Goal: Information Seeking & Learning: Learn about a topic

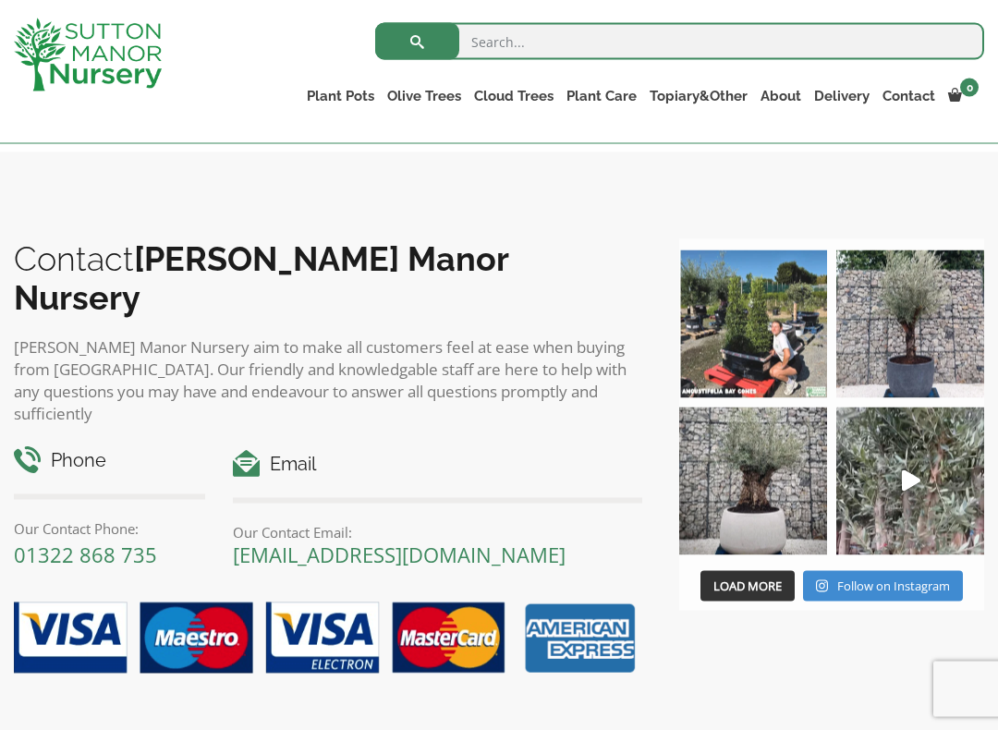
scroll to position [1998, 0]
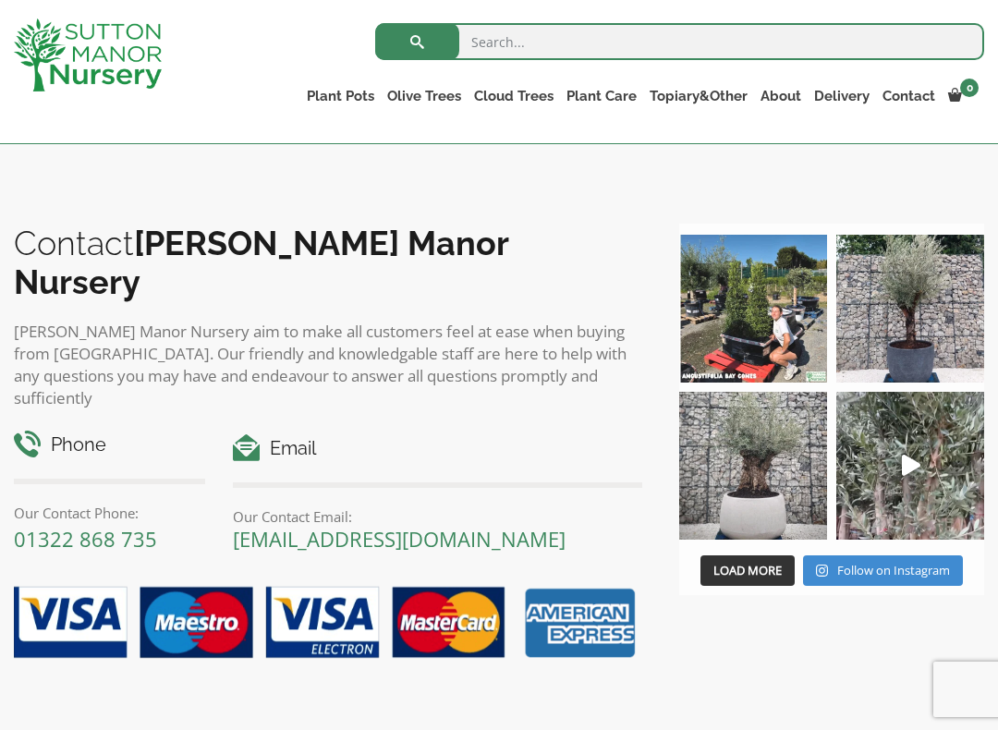
click at [771, 497] on img at bounding box center [753, 466] width 148 height 148
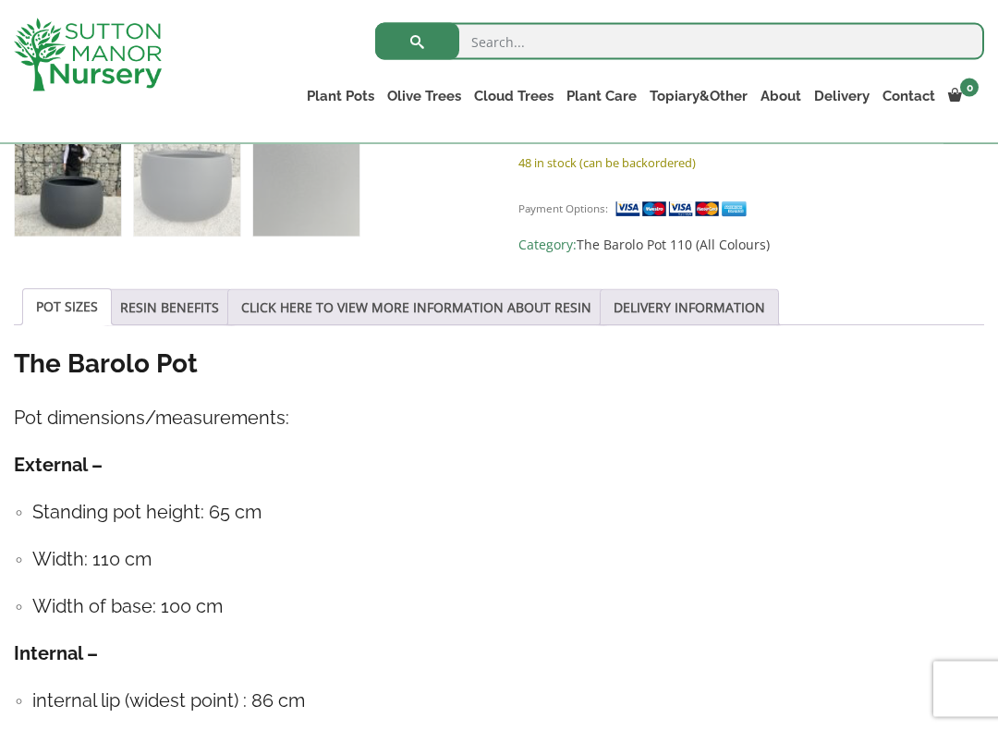
scroll to position [788, 0]
click at [187, 303] on link "RESIN BENEFITS" at bounding box center [169, 306] width 99 height 35
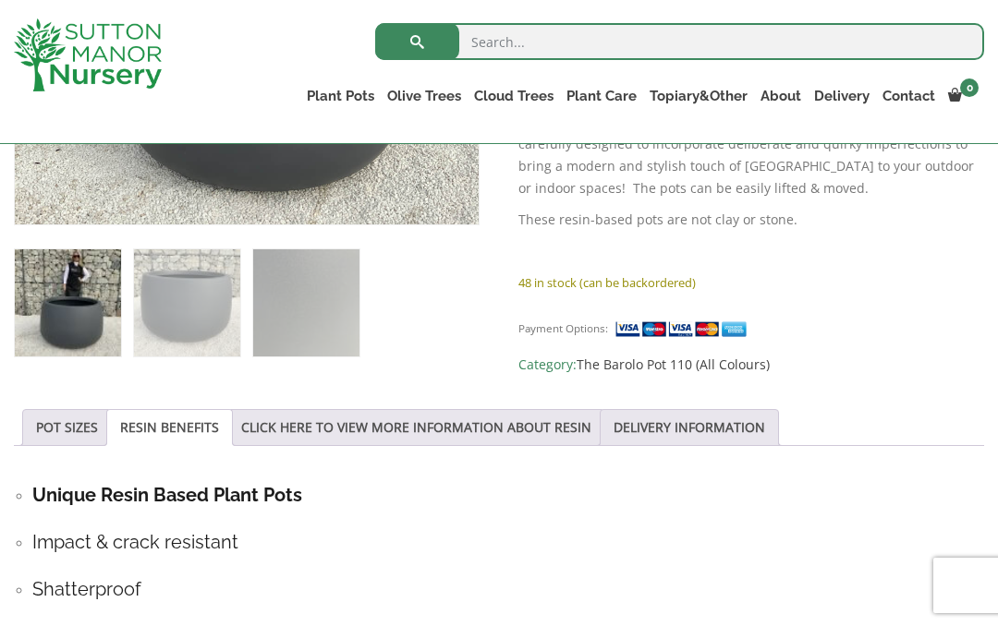
scroll to position [655, 0]
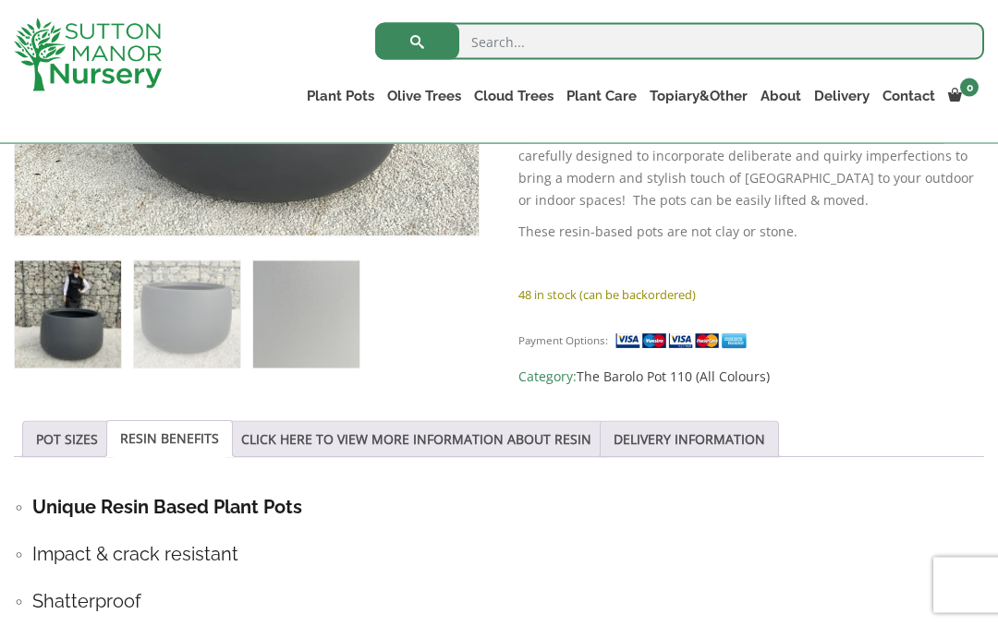
click at [430, 444] on link "CLICK HERE TO VIEW MORE INFORMATION ABOUT RESIN" at bounding box center [416, 439] width 350 height 35
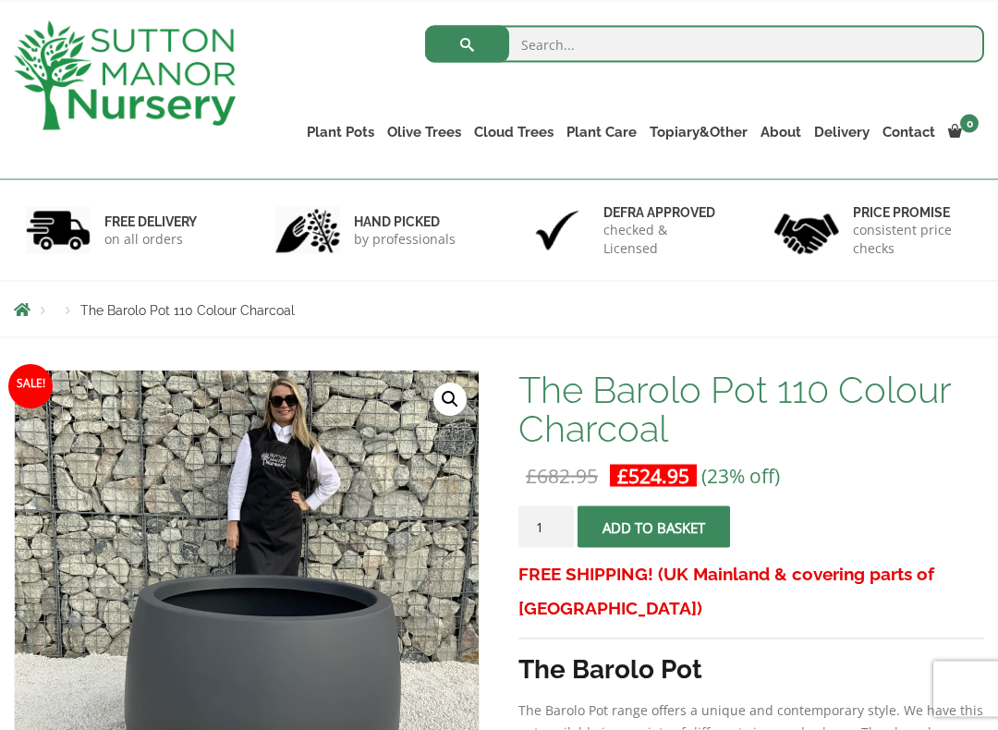
scroll to position [91, 0]
click at [0, 0] on link "Gnarled Olive Trees (Grande Range)" at bounding box center [0, 0] width 0 height 0
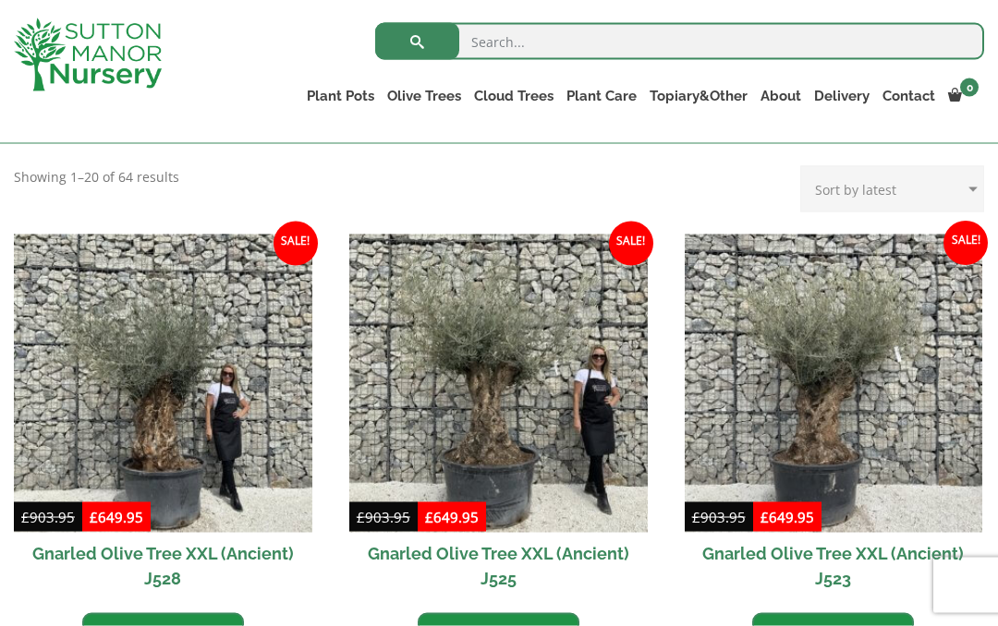
scroll to position [382, 0]
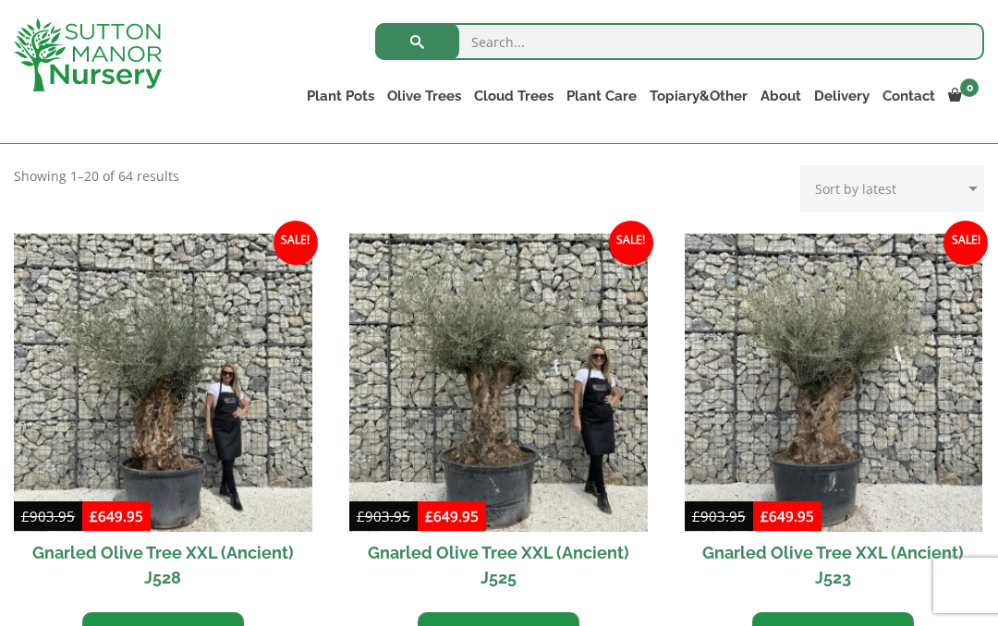
click at [0, 0] on link "Gnarled Olive Trees (Bella Range)" at bounding box center [0, 0] width 0 height 0
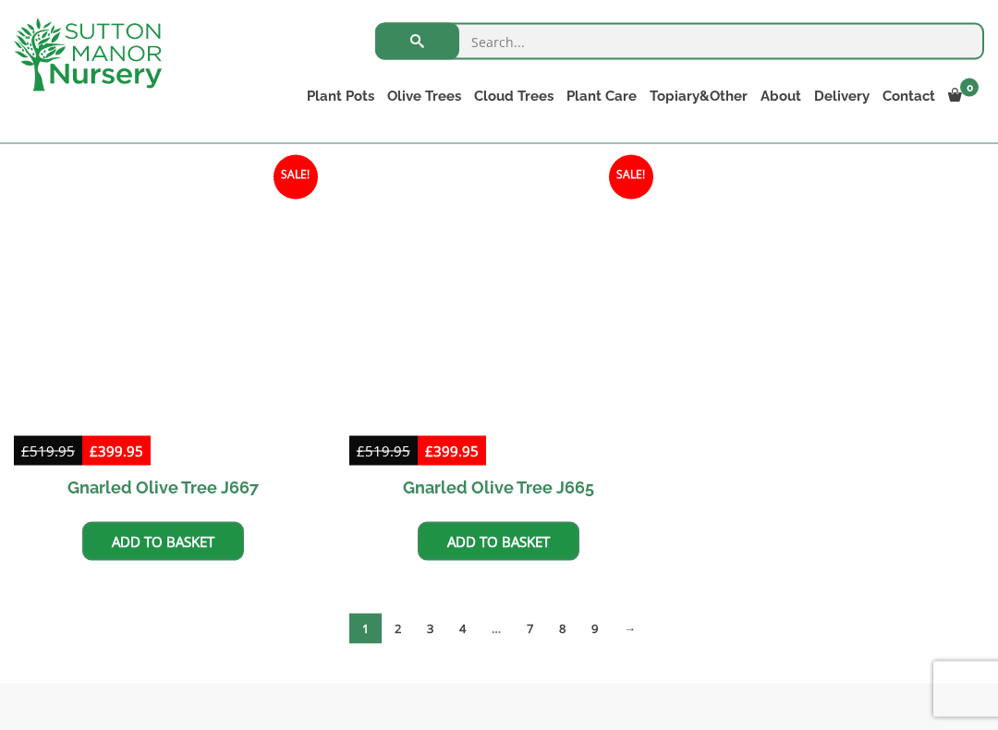
scroll to position [1353, 0]
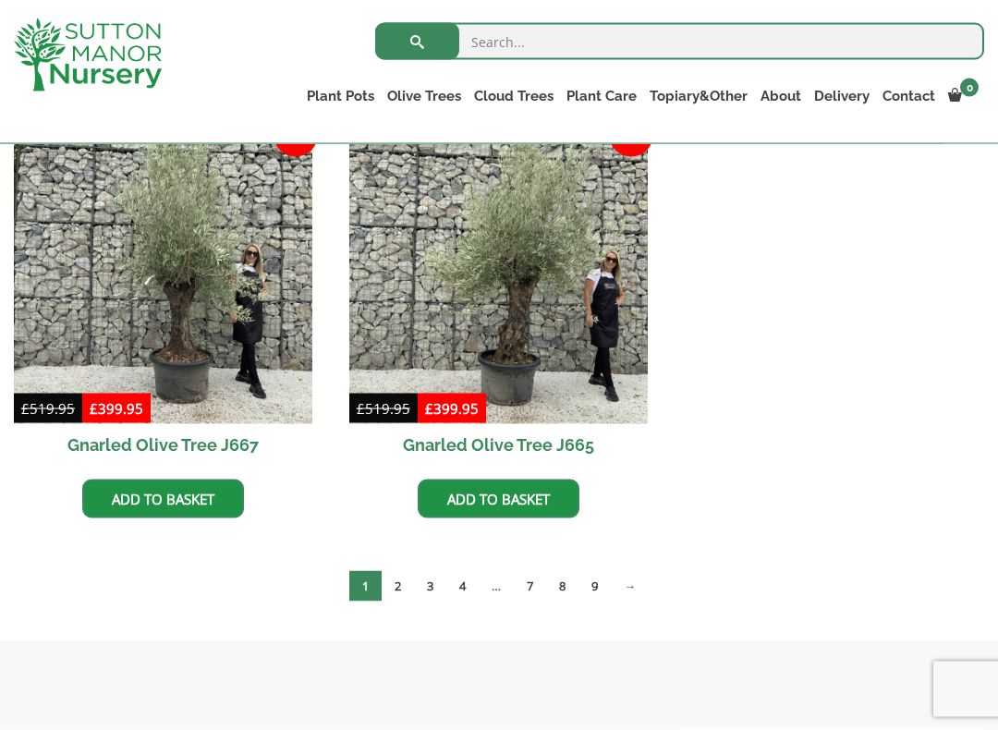
click at [405, 586] on link "2" at bounding box center [398, 586] width 32 height 30
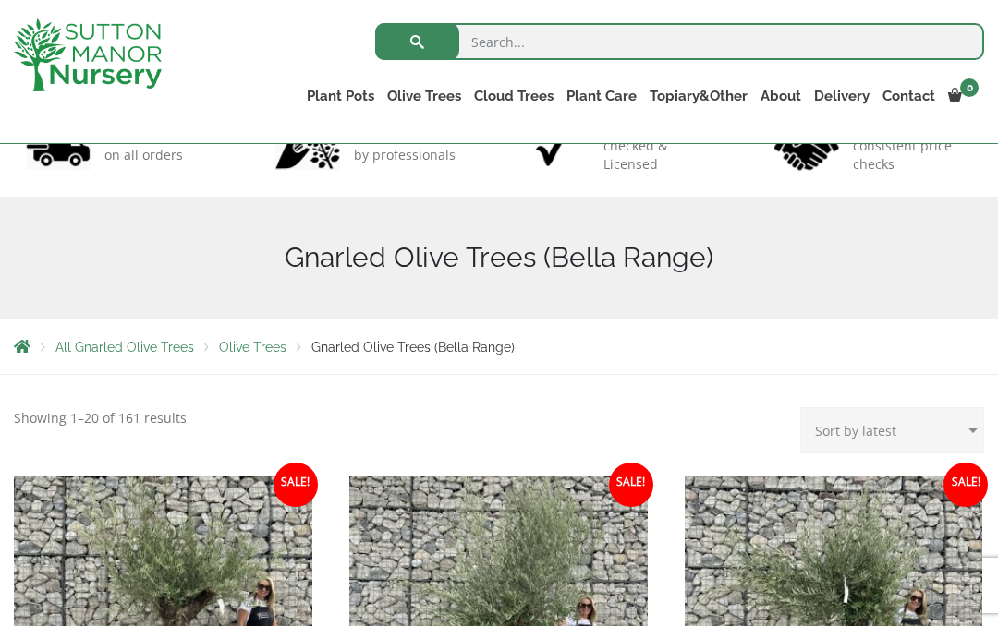
scroll to position [0, 0]
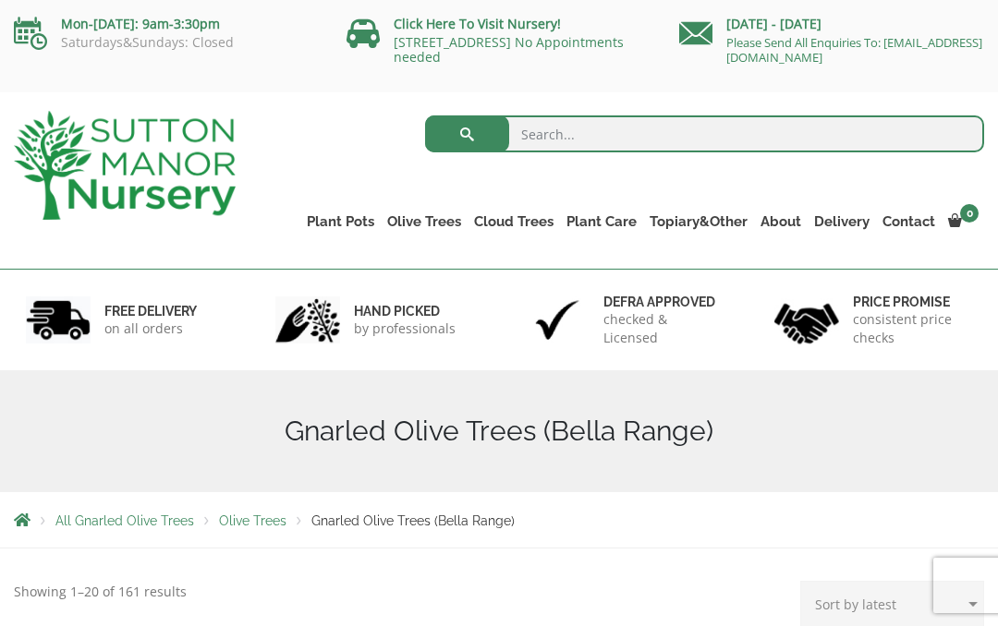
click at [440, 222] on link "Olive Trees" at bounding box center [424, 222] width 87 height 26
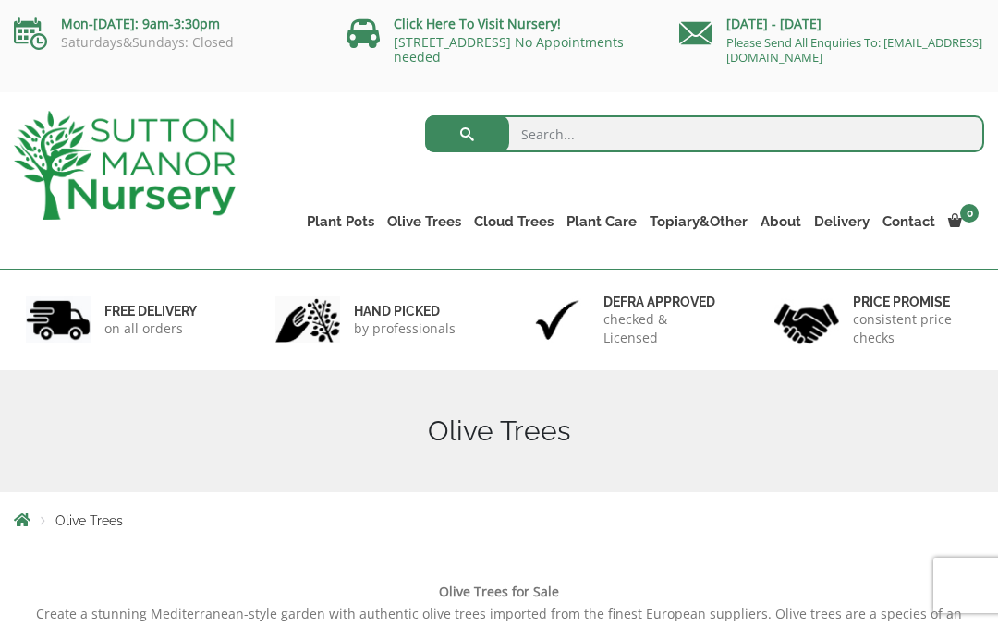
click at [0, 0] on link "Plateau Olive Trees (Mesa Range)" at bounding box center [0, 0] width 0 height 0
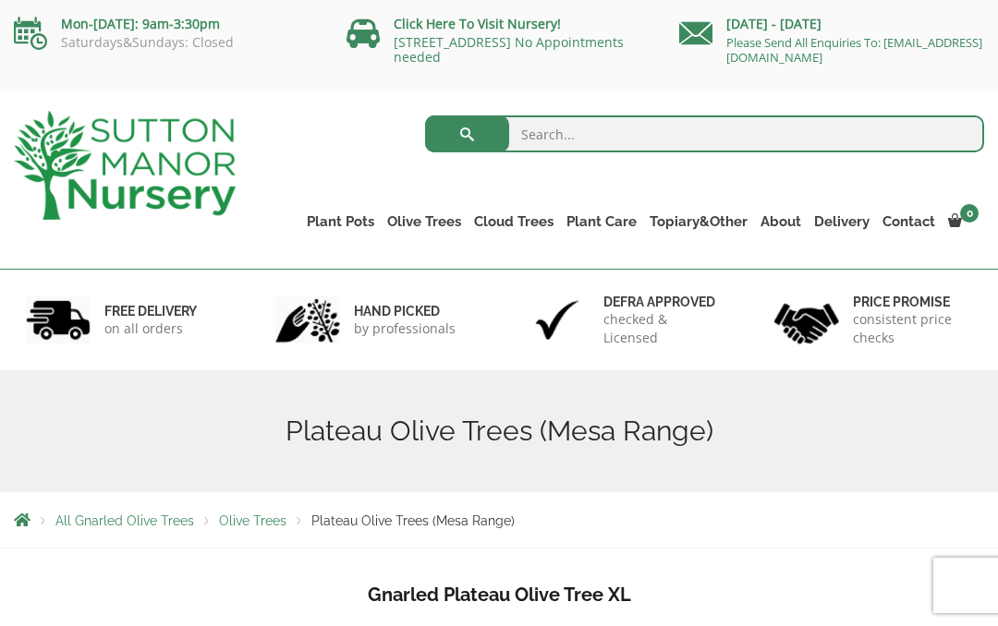
click at [0, 0] on link "Gnarled Olive Trees (Bella Range)" at bounding box center [0, 0] width 0 height 0
